Goal: Go to known website: Access a specific website the user already knows

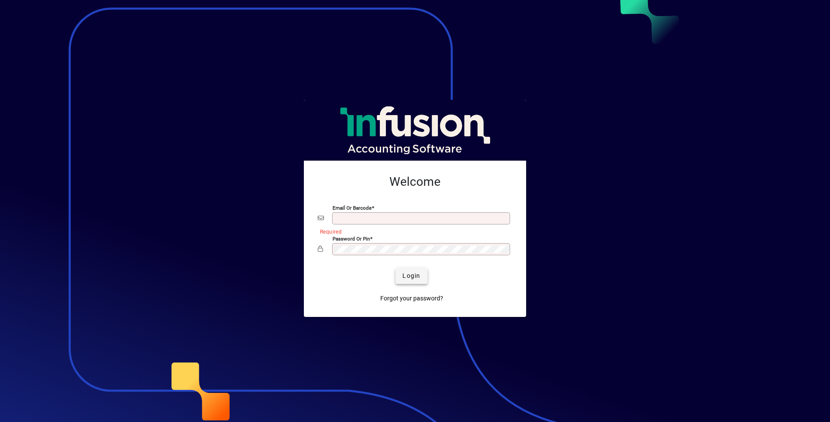
type input "**********"
click at [409, 275] on span "Login" at bounding box center [411, 275] width 18 height 9
